Goal: Information Seeking & Learning: Learn about a topic

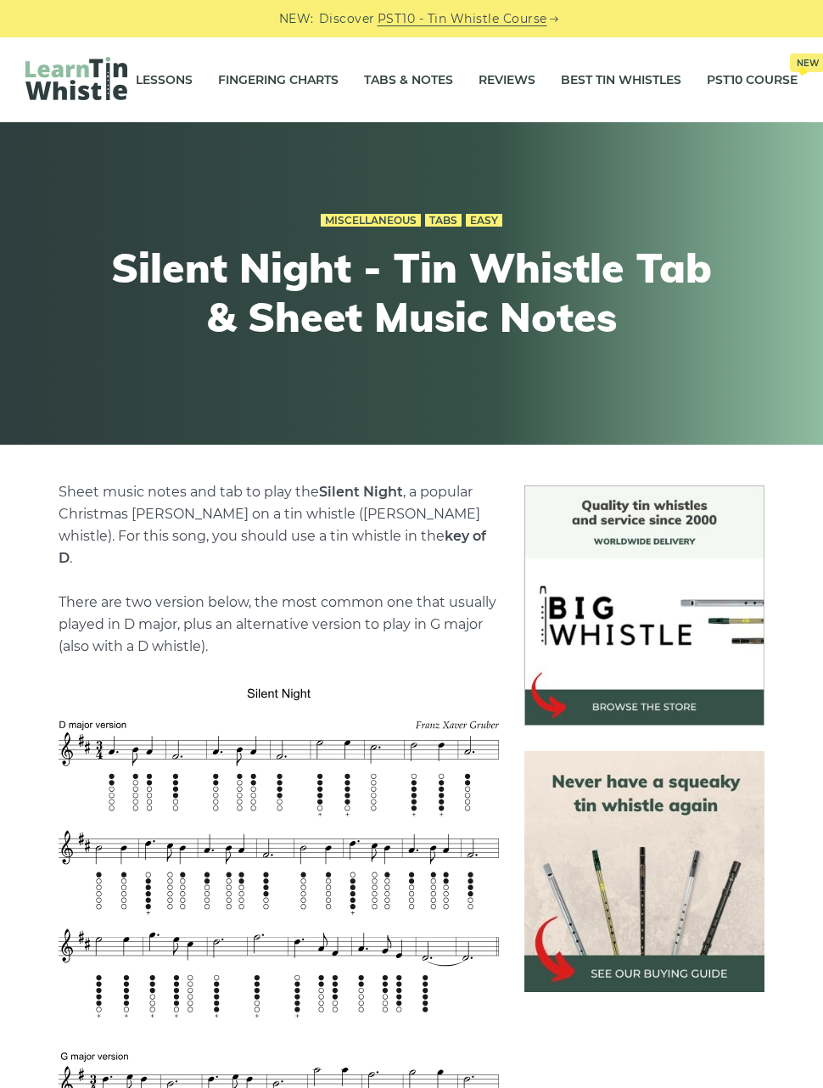
click at [727, 380] on div "Miscellaneous Tabs Easy Silent Night - Tin Whistle Tab & Sheet Music Notes" at bounding box center [411, 284] width 806 height 232
click at [754, 305] on div "Miscellaneous Tabs Easy Silent Night - Tin Whistle Tab & Sheet Music Notes" at bounding box center [411, 284] width 806 height 232
click at [303, 78] on link "Fingering Charts" at bounding box center [278, 80] width 121 height 42
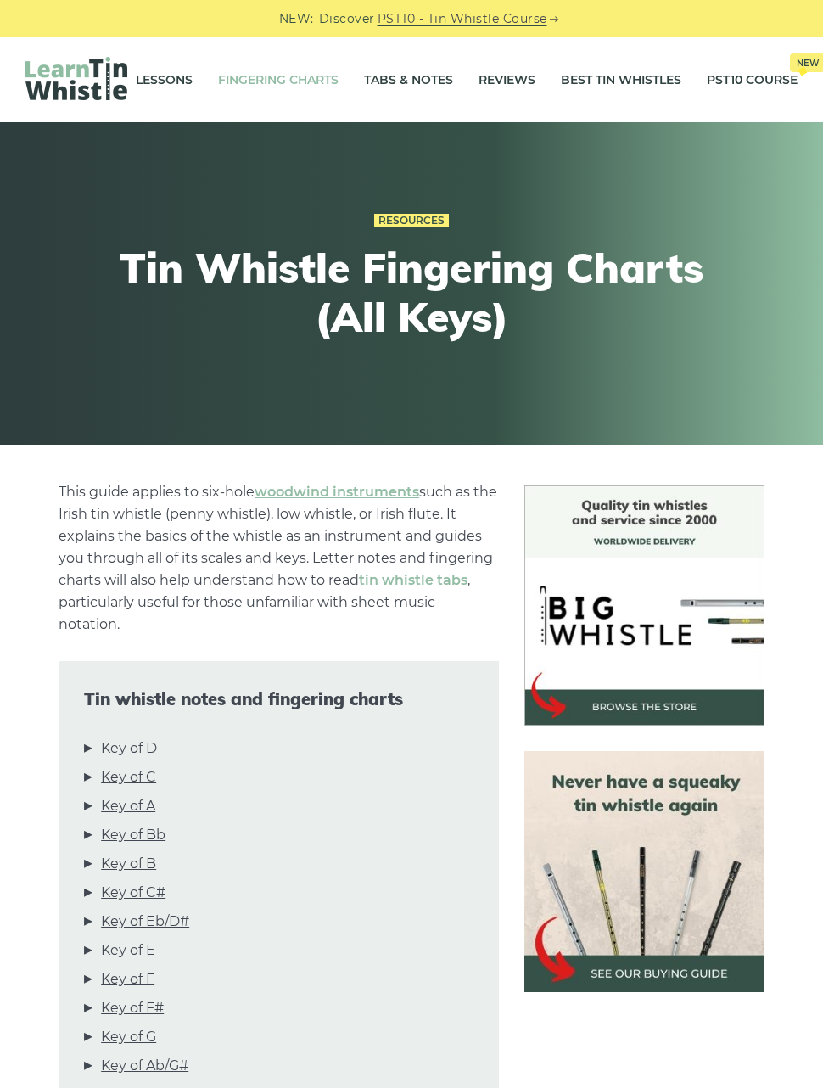
click at [157, 742] on link "Key of D" at bounding box center [129, 748] width 56 height 22
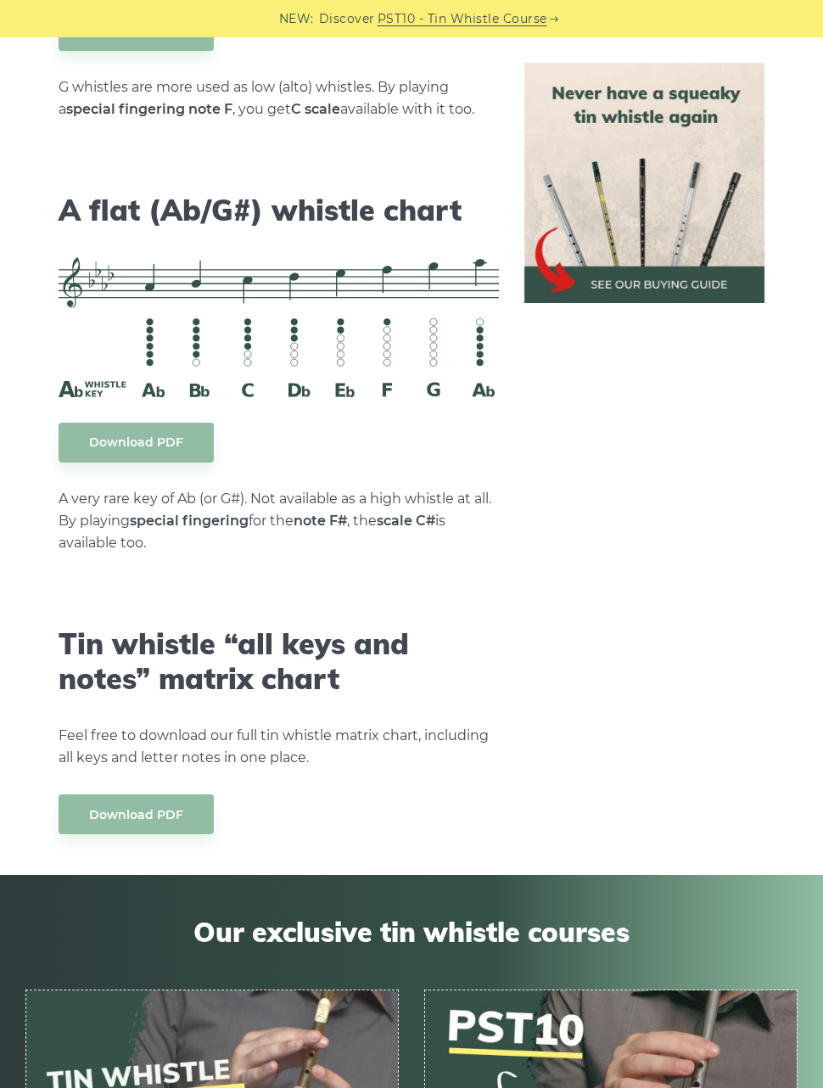
scroll to position [8669, 0]
click at [686, 208] on img at bounding box center [644, 183] width 240 height 240
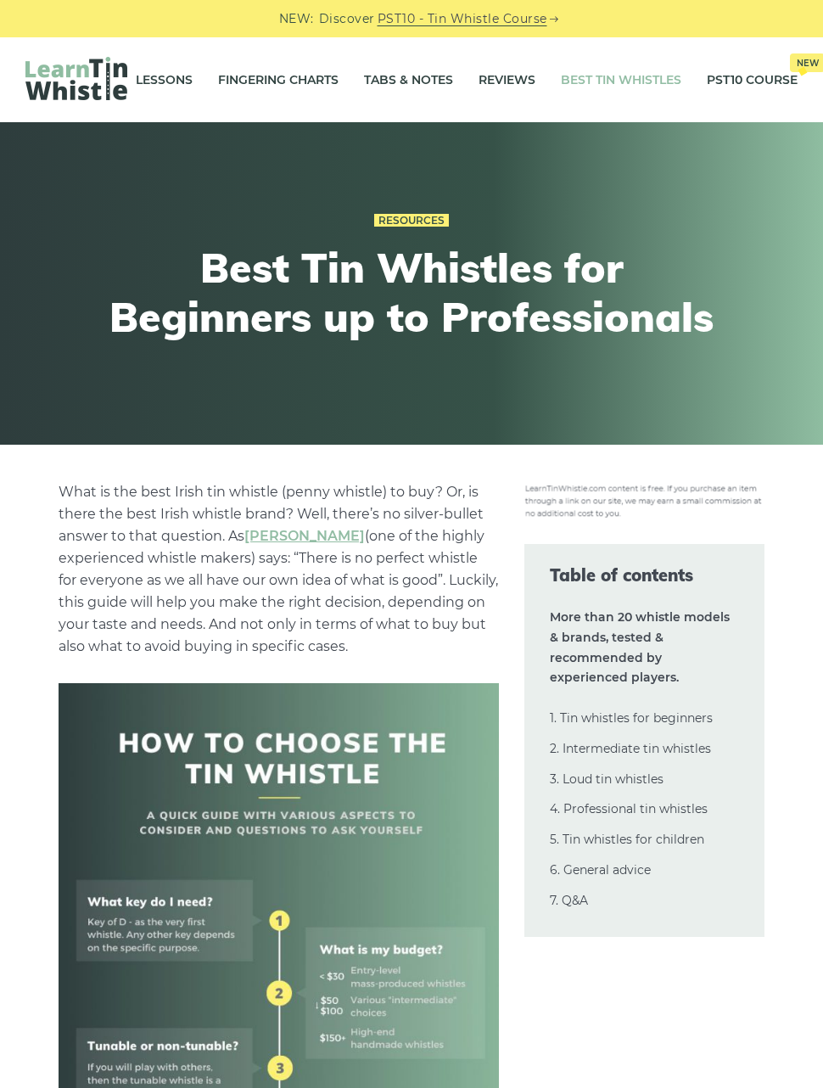
click at [687, 746] on link "2. Intermediate tin whistles" at bounding box center [630, 748] width 161 height 15
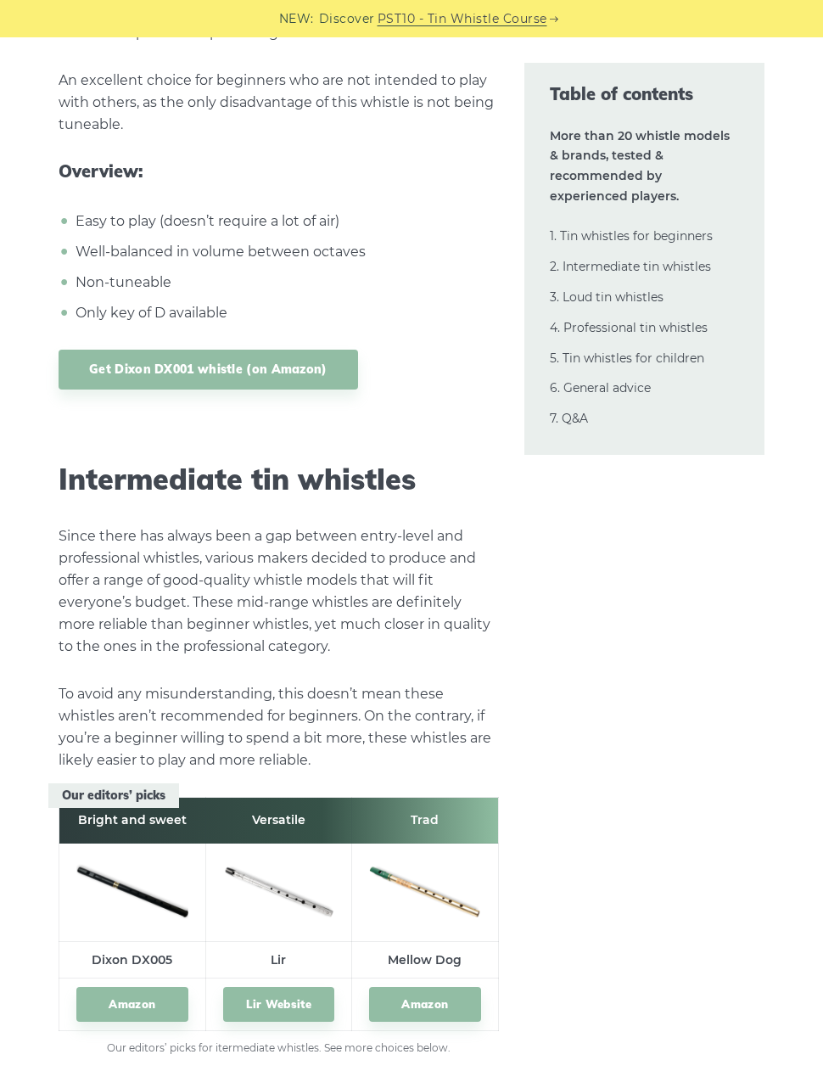
scroll to position [8917, 0]
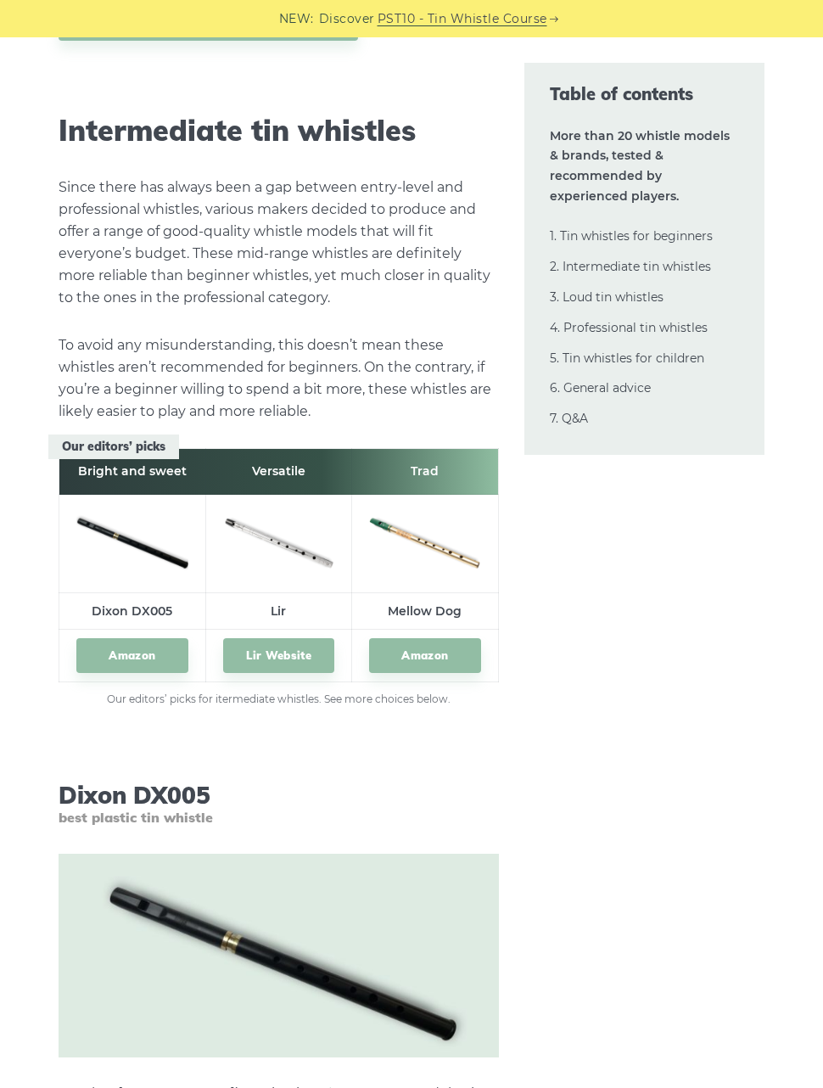
click at [151, 592] on td "Dixon DX005" at bounding box center [132, 610] width 146 height 37
click at [147, 638] on link "Amazon" at bounding box center [131, 655] width 111 height 35
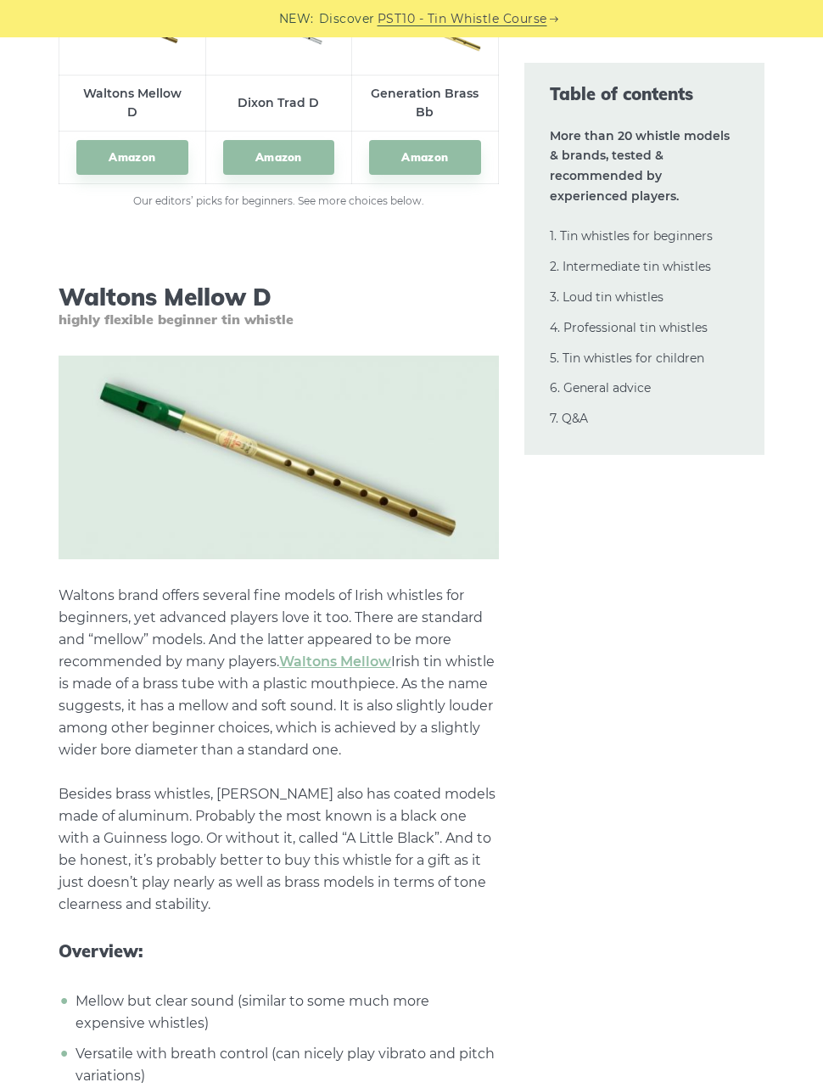
scroll to position [2477, 0]
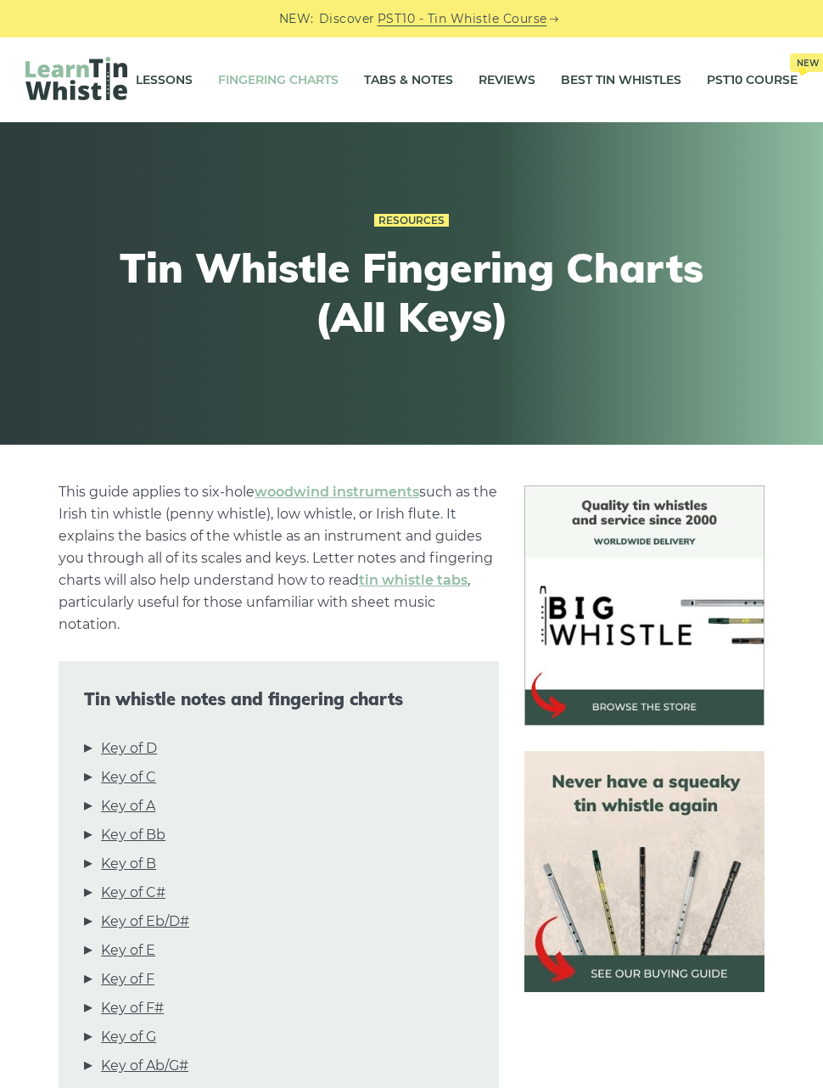
click at [289, 82] on link "Fingering Charts" at bounding box center [278, 80] width 121 height 42
click at [157, 743] on link "Key of D" at bounding box center [129, 748] width 56 height 22
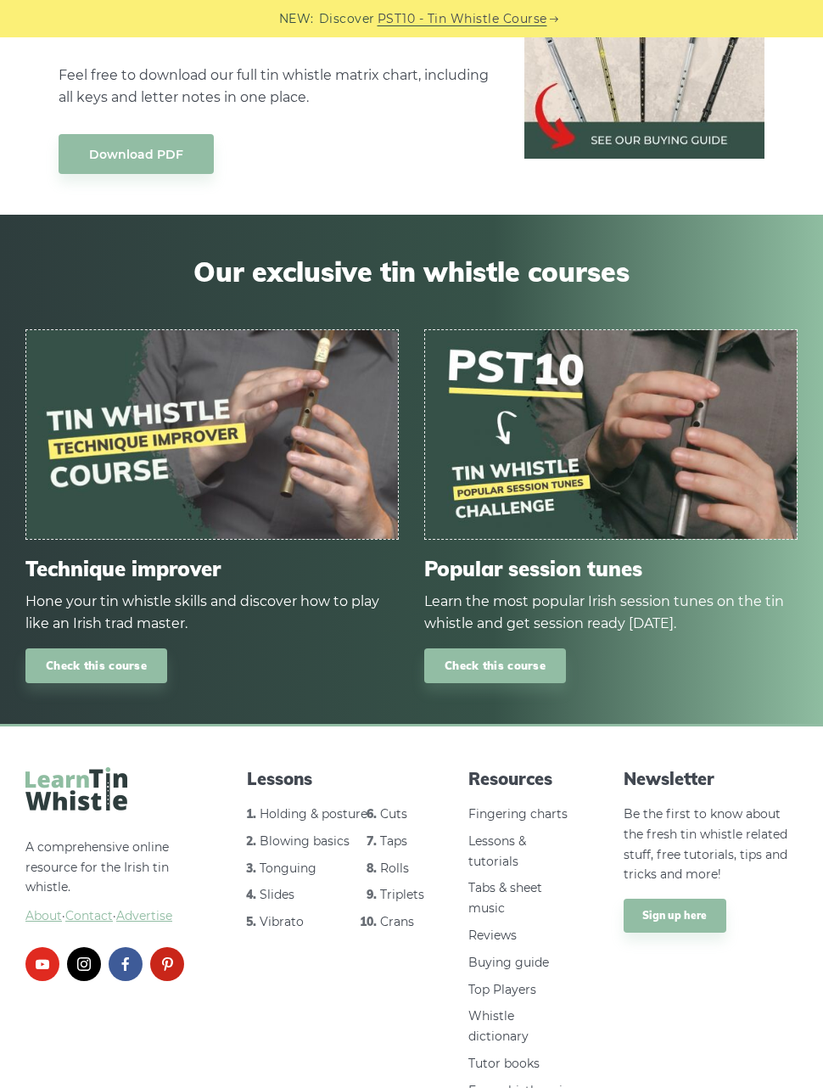
scroll to position [9339, 0]
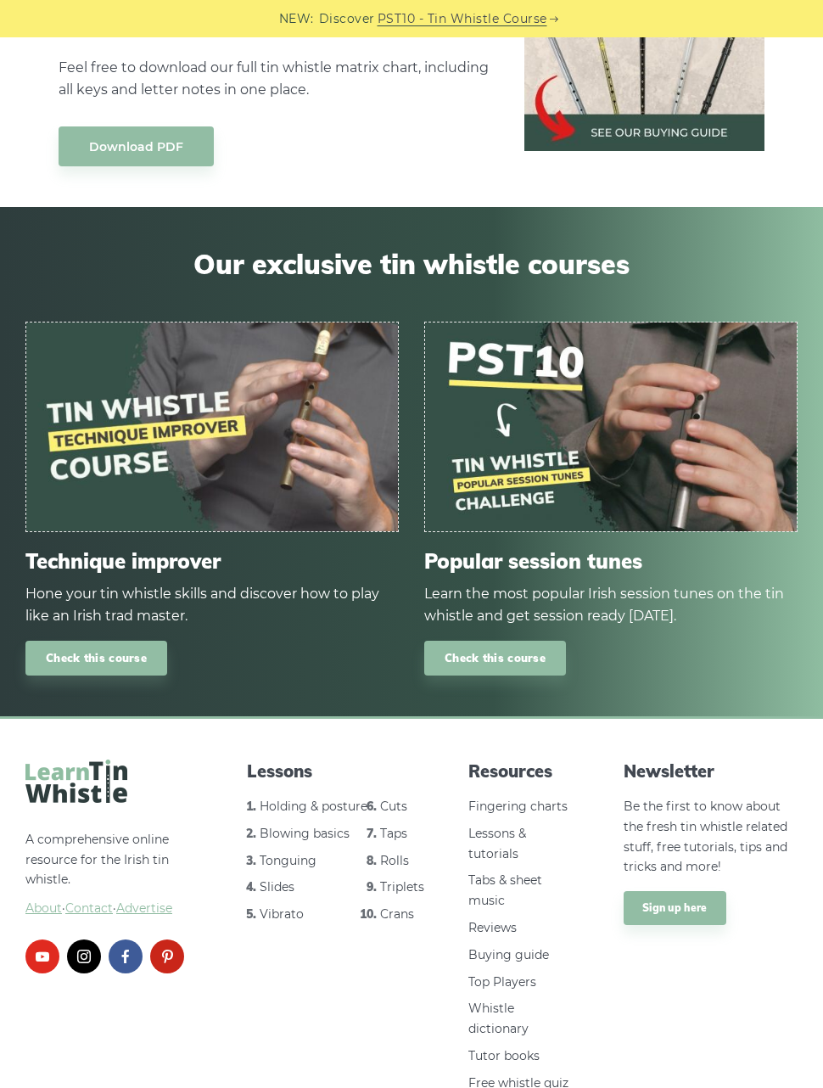
click at [541, 799] on link "Fingering charts" at bounding box center [517, 806] width 99 height 15
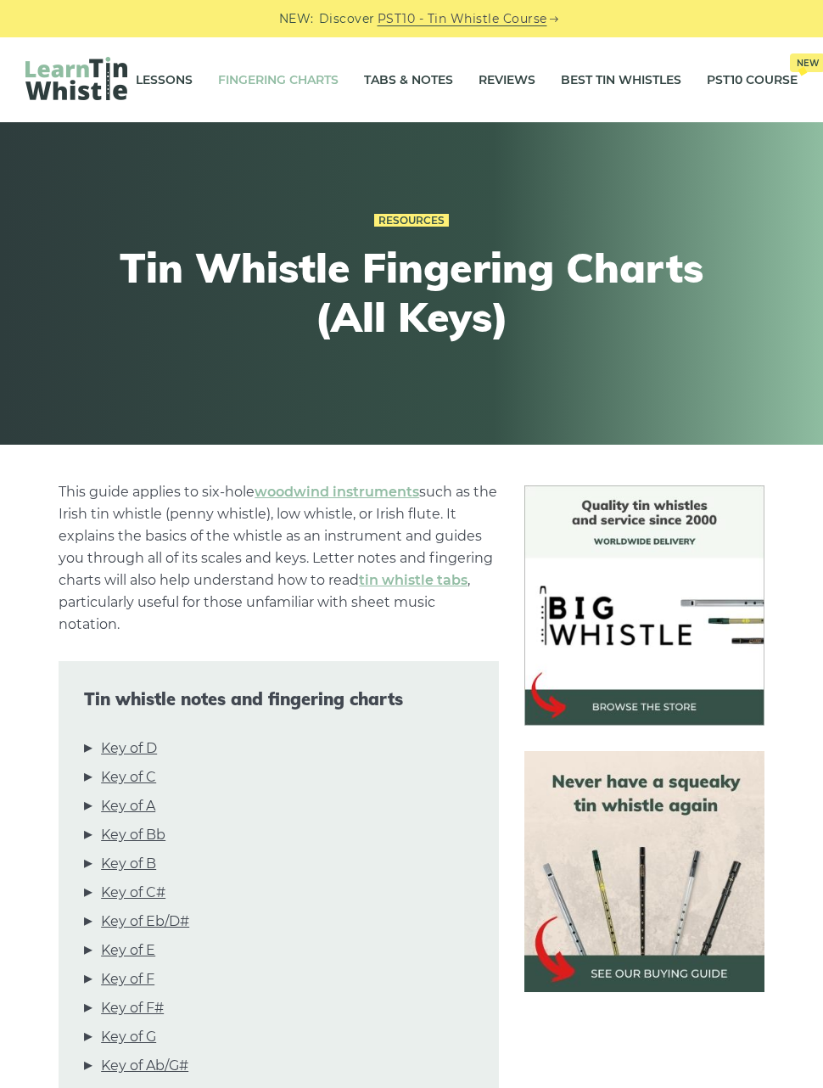
click at [271, 85] on link "Fingering Charts" at bounding box center [278, 80] width 121 height 42
click at [632, 74] on link "Best Tin Whistles" at bounding box center [621, 80] width 121 height 42
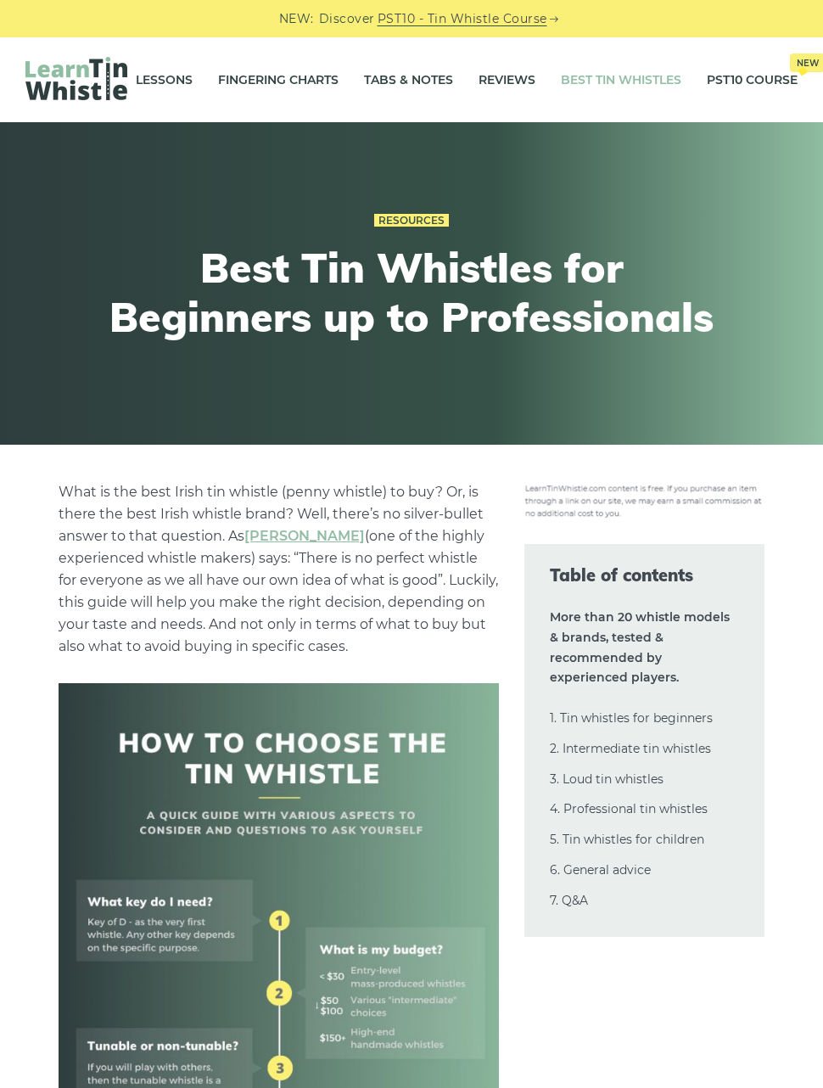
click at [424, 80] on link "Tabs & Notes" at bounding box center [408, 80] width 89 height 42
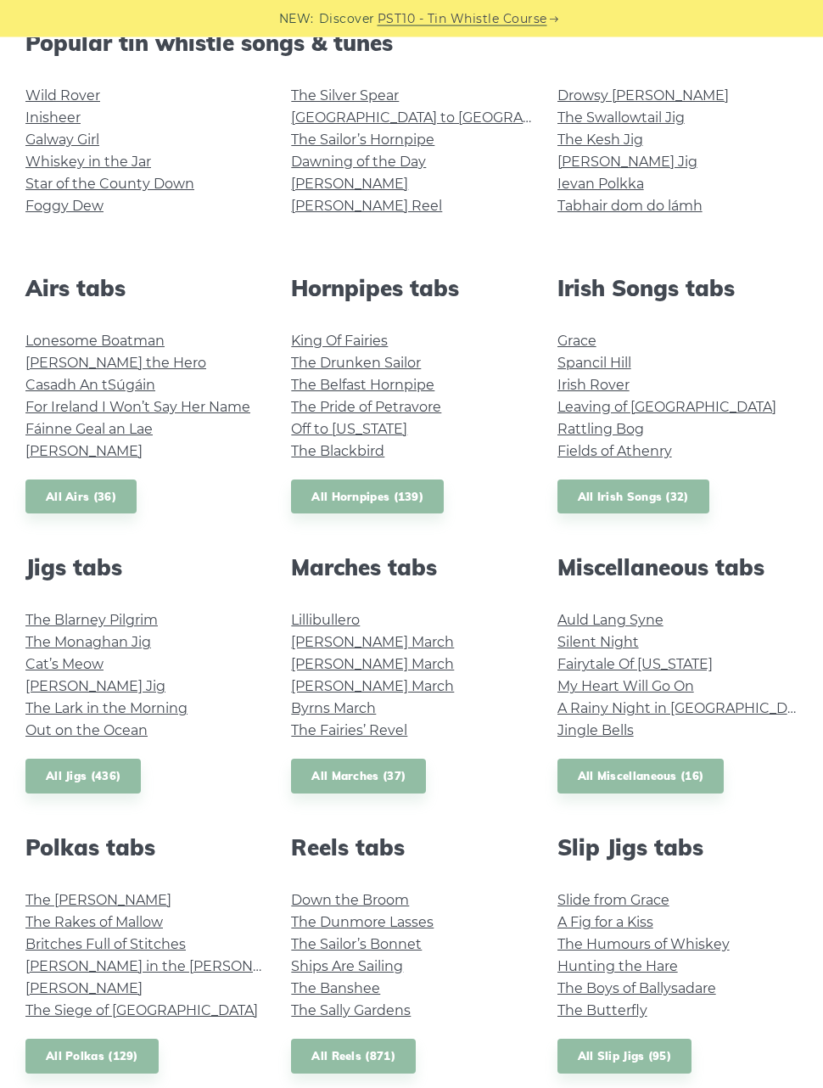
scroll to position [457, 0]
click at [622, 726] on link "Jingle Bells" at bounding box center [596, 729] width 76 height 16
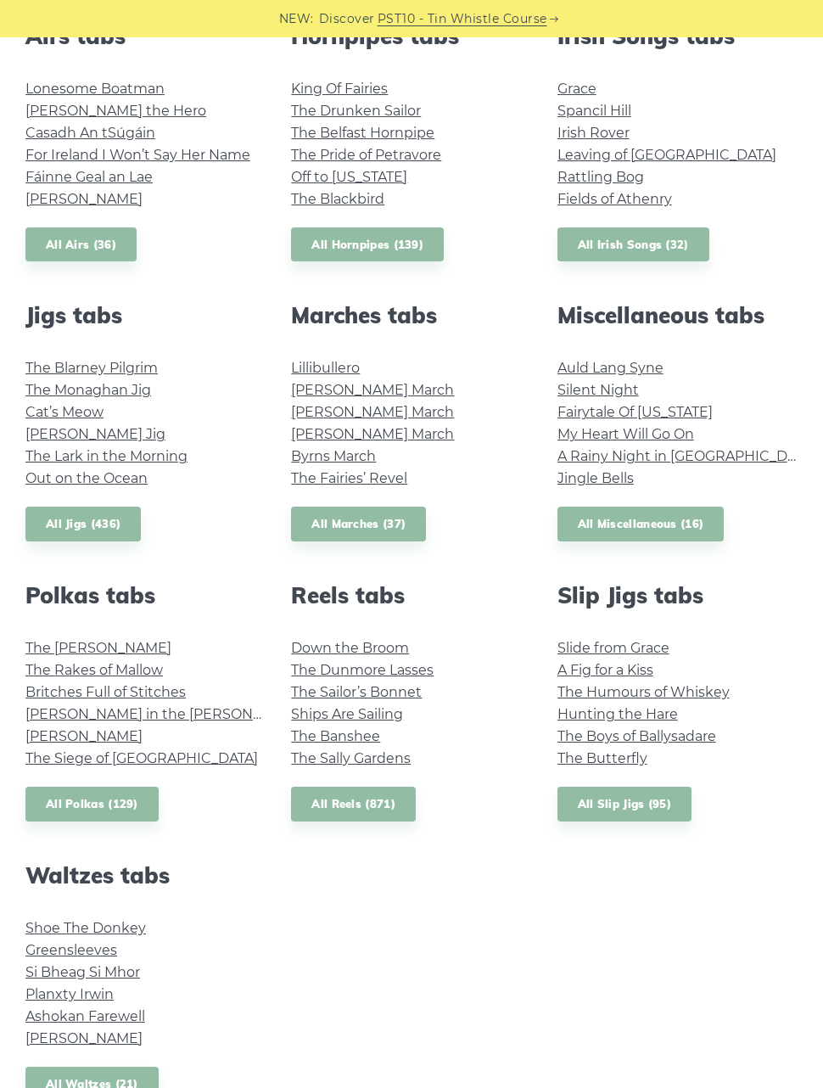
scroll to position [709, 0]
